Goal: Check status: Check status

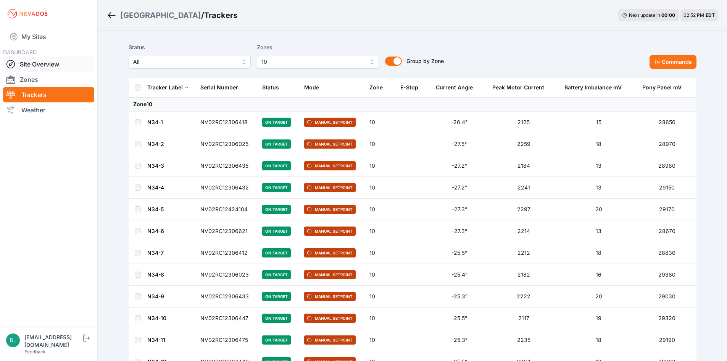
click at [53, 63] on link "Site Overview" at bounding box center [48, 63] width 91 height 15
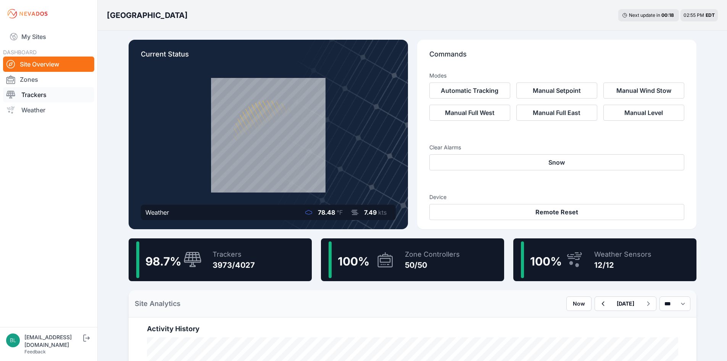
click at [60, 97] on link "Trackers" at bounding box center [48, 94] width 91 height 15
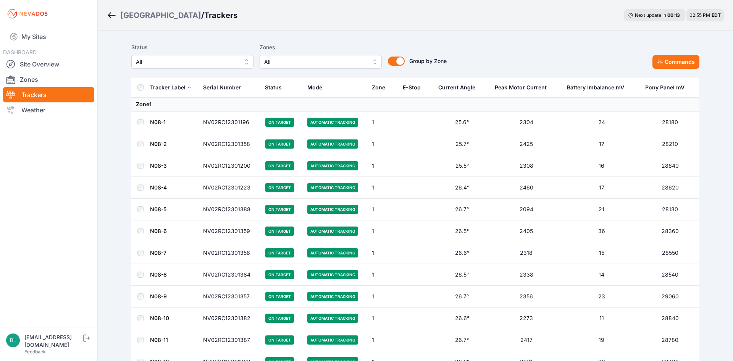
click at [240, 63] on button "All" at bounding box center [192, 62] width 122 height 14
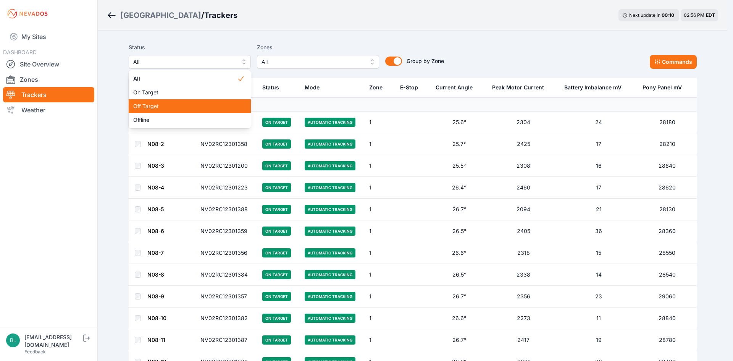
click at [228, 103] on span "Off Target" at bounding box center [185, 106] width 104 height 8
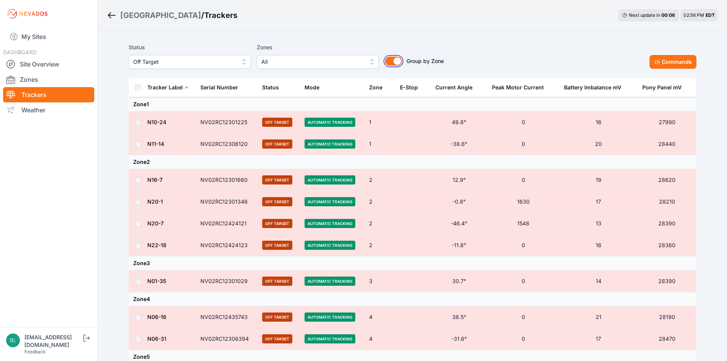
click at [392, 61] on button "Group by Zone" at bounding box center [393, 60] width 17 height 9
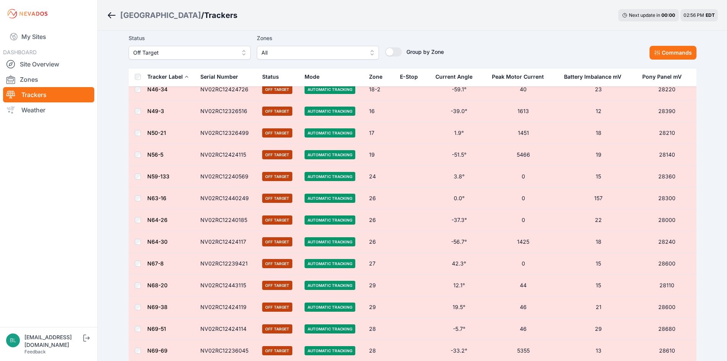
scroll to position [110, 0]
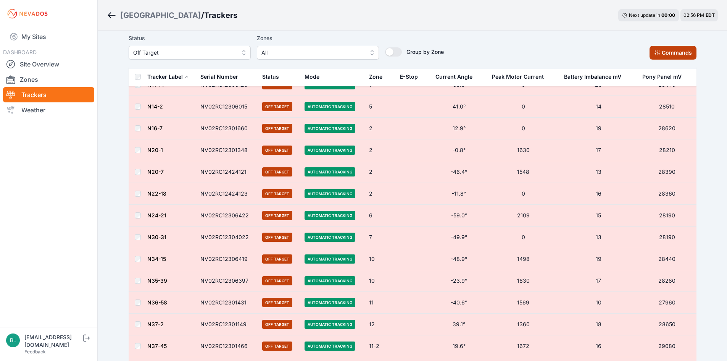
click at [679, 51] on button "Commands" at bounding box center [672, 53] width 47 height 14
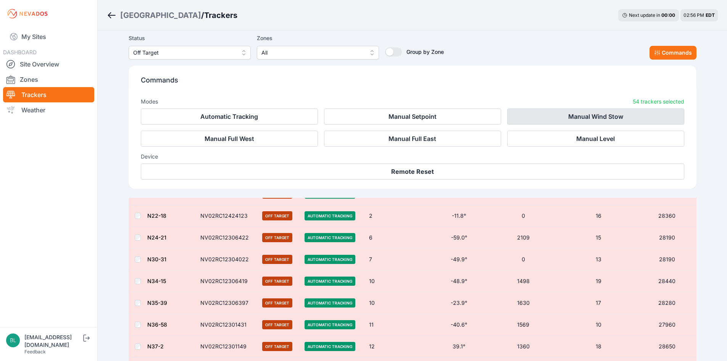
scroll to position [239, 0]
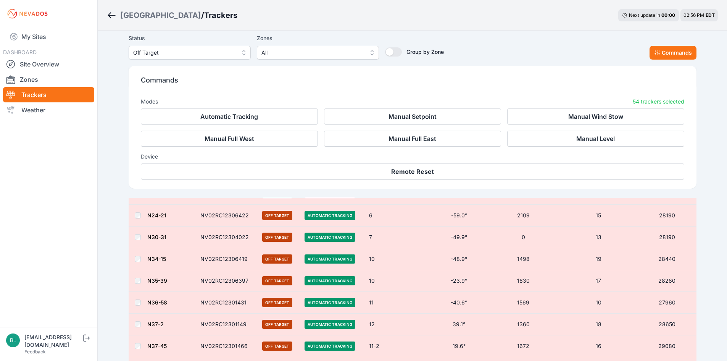
click at [554, 52] on div "Status Off Target Zones All Group by Zone Group by Zone Commands" at bounding box center [413, 47] width 568 height 26
click at [241, 52] on button "Off Target" at bounding box center [190, 53] width 122 height 14
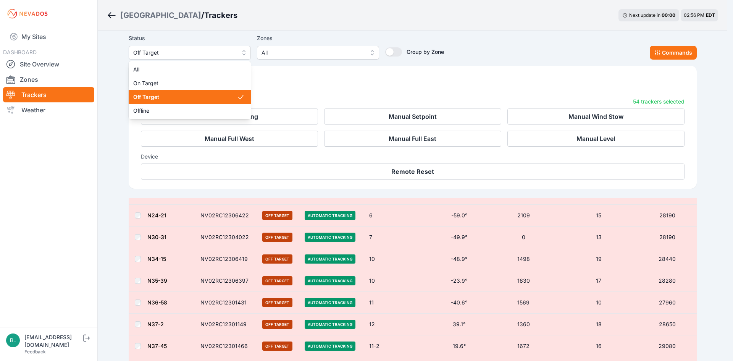
click at [241, 39] on div "Status Off Target All On Target Off Target Offline" at bounding box center [190, 47] width 122 height 26
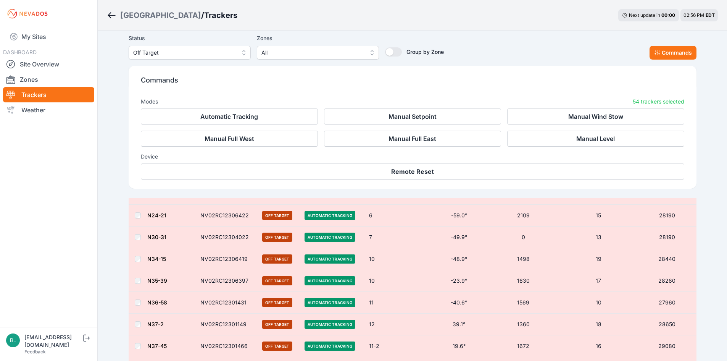
click at [113, 15] on icon "Breadcrumb" at bounding box center [112, 15] width 8 height 1
click at [528, 39] on div "Status Off Target Zones All Group by Zone Group by Zone Commands" at bounding box center [413, 47] width 568 height 26
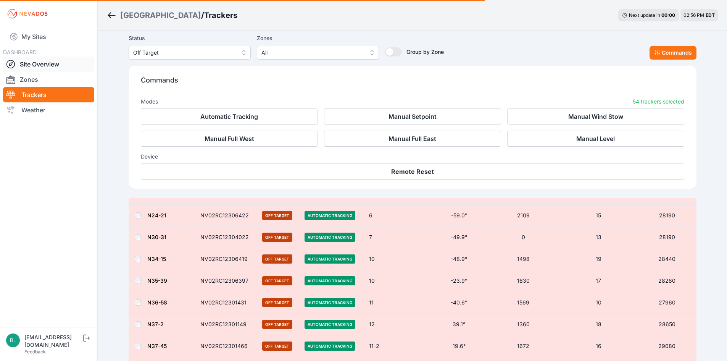
click at [57, 61] on link "Site Overview" at bounding box center [48, 63] width 91 height 15
click at [502, 55] on div "Status Off Target Zones All Group by Zone Group by Zone Commands" at bounding box center [413, 47] width 568 height 26
